Goal: Information Seeking & Learning: Learn about a topic

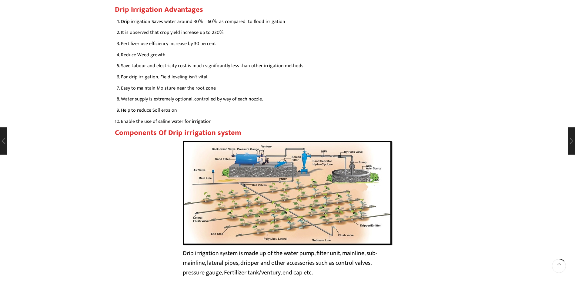
scroll to position [1000, 0]
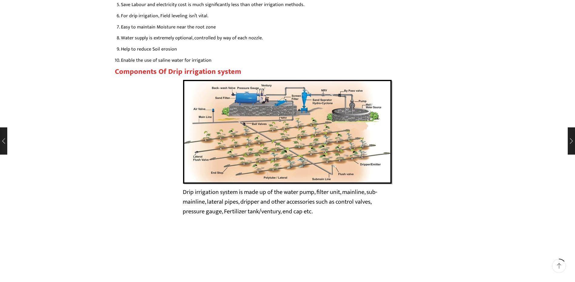
click at [294, 131] on img at bounding box center [288, 131] width 210 height 105
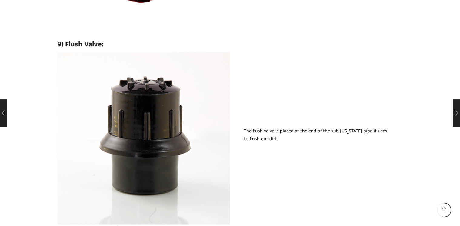
scroll to position [3904, 0]
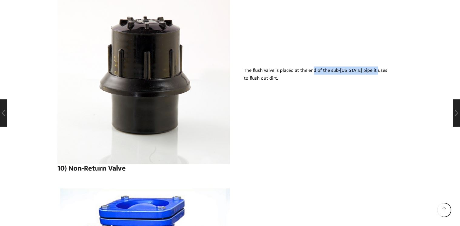
drag, startPoint x: 311, startPoint y: 72, endPoint x: 374, endPoint y: 74, distance: 63.3
click at [374, 74] on p "The flush valve is placed at the end of the sub-[US_STATE] pipe it uses to flus…" at bounding box center [316, 74] width 145 height 15
drag, startPoint x: 374, startPoint y: 74, endPoint x: 337, endPoint y: 76, distance: 37.7
click at [336, 78] on p "The flush valve is placed at the end of the sub-[US_STATE] pipe it uses to flus…" at bounding box center [316, 74] width 145 height 15
drag, startPoint x: 330, startPoint y: 73, endPoint x: 375, endPoint y: 73, distance: 45.1
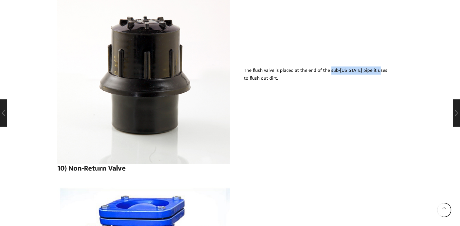
click at [375, 73] on p "The flush valve is placed at the end of the sub-[US_STATE] pipe it uses to flus…" at bounding box center [316, 74] width 145 height 15
drag, startPoint x: 375, startPoint y: 73, endPoint x: 359, endPoint y: 78, distance: 16.6
click at [359, 78] on p "The flush valve is placed at the end of the sub-[US_STATE] pipe it uses to flus…" at bounding box center [316, 74] width 145 height 15
drag, startPoint x: 334, startPoint y: 71, endPoint x: 374, endPoint y: 73, distance: 39.7
click at [374, 73] on p "The flush valve is placed at the end of the sub-[US_STATE] pipe it uses to flus…" at bounding box center [316, 74] width 145 height 15
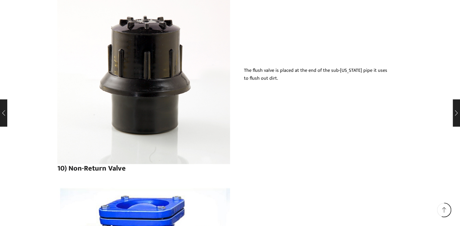
drag, startPoint x: 374, startPoint y: 73, endPoint x: 357, endPoint y: 81, distance: 19.2
click at [357, 81] on p "The flush valve is placed at the end of the sub-[US_STATE] pipe it uses to flus…" at bounding box center [316, 74] width 145 height 15
drag, startPoint x: 328, startPoint y: 71, endPoint x: 384, endPoint y: 72, distance: 56.7
click at [384, 72] on p "The flush valve is placed at the end of the sub-[US_STATE] pipe it uses to flus…" at bounding box center [316, 74] width 145 height 15
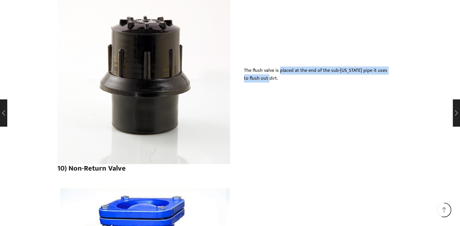
drag, startPoint x: 278, startPoint y: 72, endPoint x: 383, endPoint y: 75, distance: 104.9
click at [383, 75] on p "The flush valve is placed at the end of the sub-[US_STATE] pipe it uses to flus…" at bounding box center [316, 74] width 145 height 15
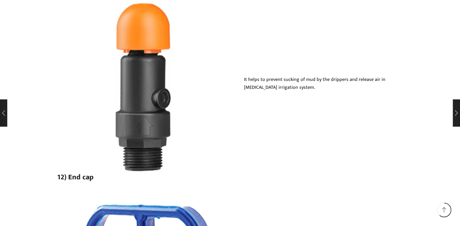
scroll to position [4219, 0]
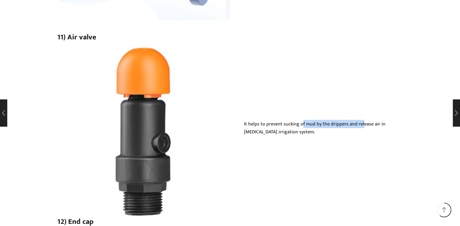
drag, startPoint x: 300, startPoint y: 125, endPoint x: 359, endPoint y: 125, distance: 59.4
click at [359, 125] on p "It helps to prevent sucking of mud by the drippers and release air in [MEDICAL_…" at bounding box center [316, 127] width 145 height 15
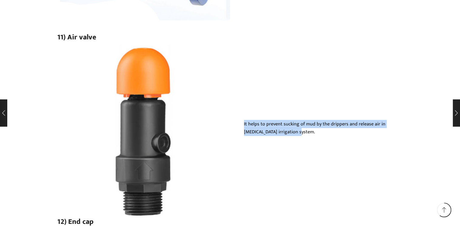
drag, startPoint x: 295, startPoint y: 133, endPoint x: 242, endPoint y: 126, distance: 53.3
click at [242, 126] on div "It helps to prevent sucking of mud by the drippers and release air in [MEDICAL_…" at bounding box center [316, 131] width 173 height 22
copy p "It helps to prevent sucking of mud by the drippers and release air in [MEDICAL_…"
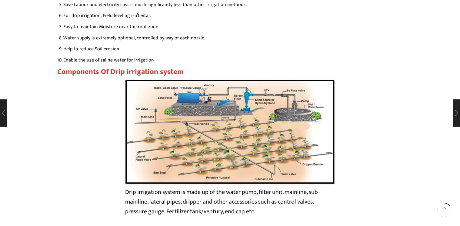
scroll to position [1140, 0]
